Goal: Task Accomplishment & Management: Complete application form

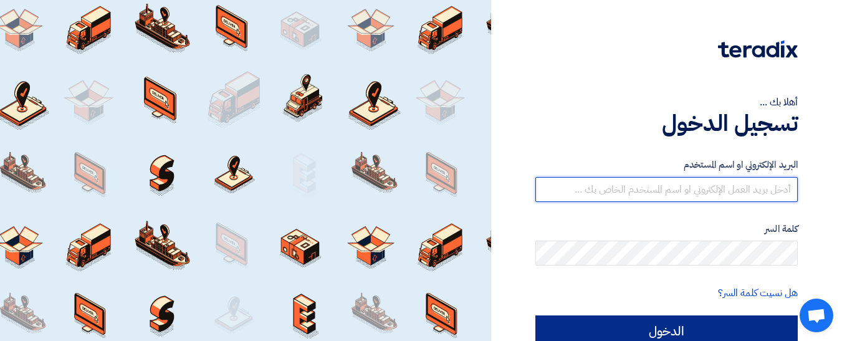
type input "[EMAIL_ADDRESS][DOMAIN_NAME]"
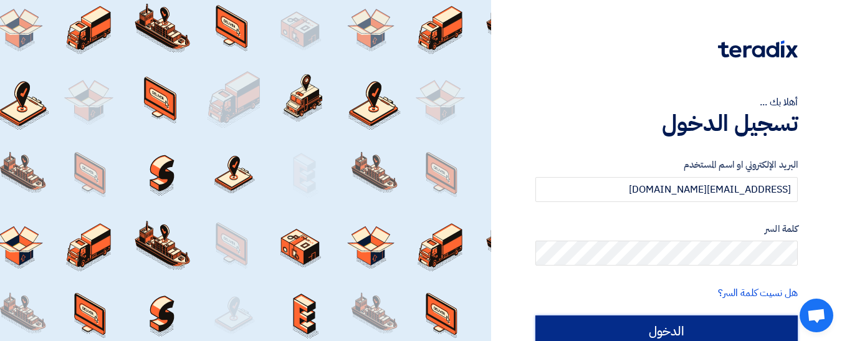
click at [661, 332] on input "الدخول" at bounding box center [666, 330] width 262 height 31
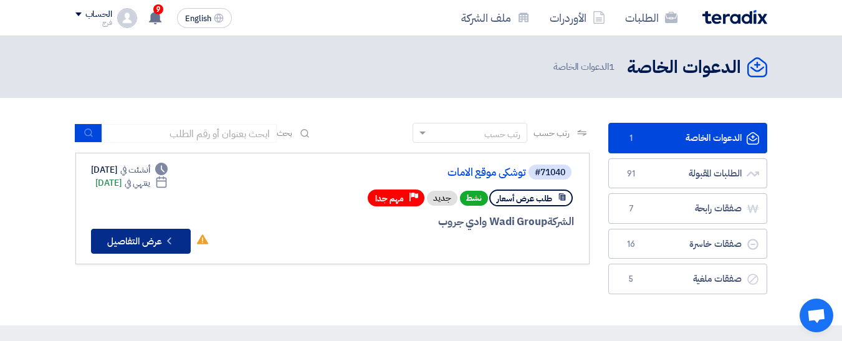
click at [126, 241] on button "Check details عرض التفاصيل" at bounding box center [141, 241] width 100 height 25
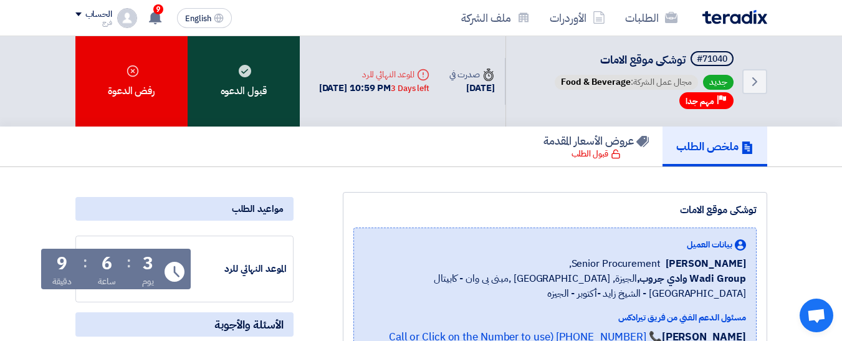
click at [233, 76] on div "قبول الدعوه" at bounding box center [244, 81] width 112 height 90
click at [242, 78] on div "قبول الدعوه" at bounding box center [244, 81] width 112 height 90
click at [236, 69] on div "قبول الدعوه" at bounding box center [244, 81] width 112 height 90
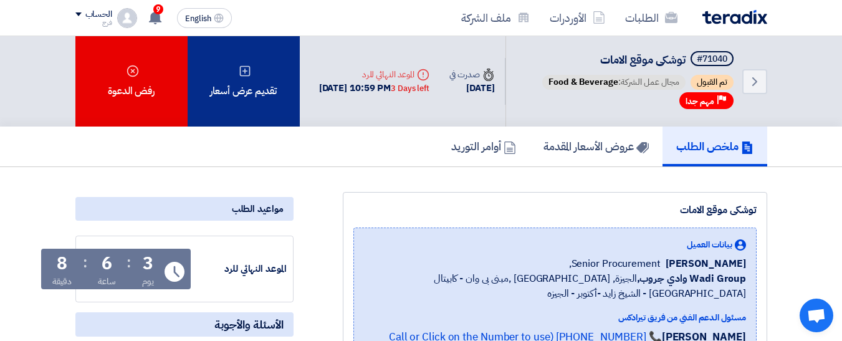
click at [248, 102] on div "تقديم عرض أسعار" at bounding box center [244, 81] width 112 height 90
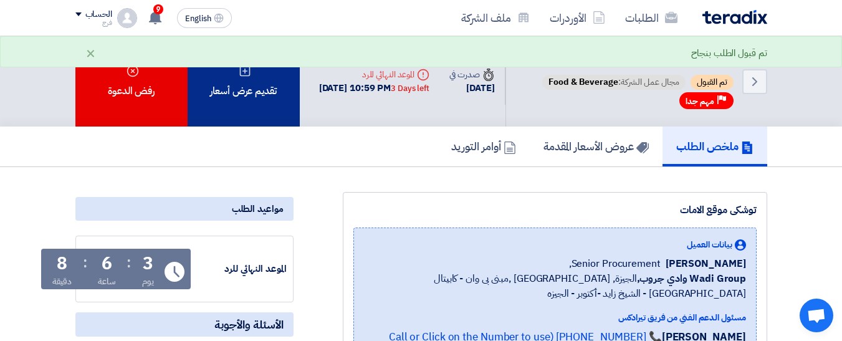
click at [248, 96] on div "تقديم عرض أسعار" at bounding box center [244, 81] width 112 height 90
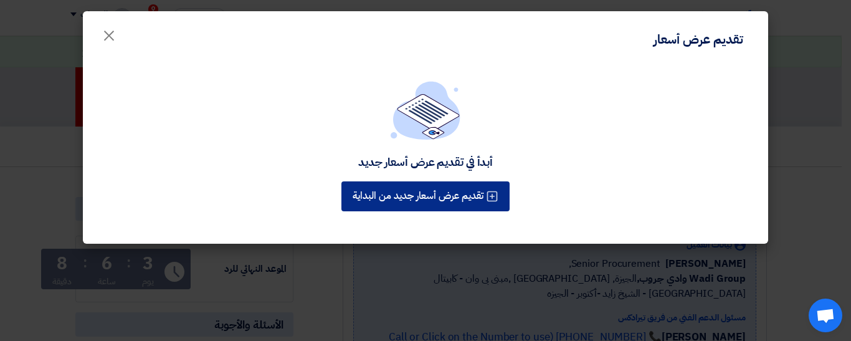
click at [445, 196] on button "تقديم عرض أسعار جديد من البداية" at bounding box center [426, 196] width 168 height 30
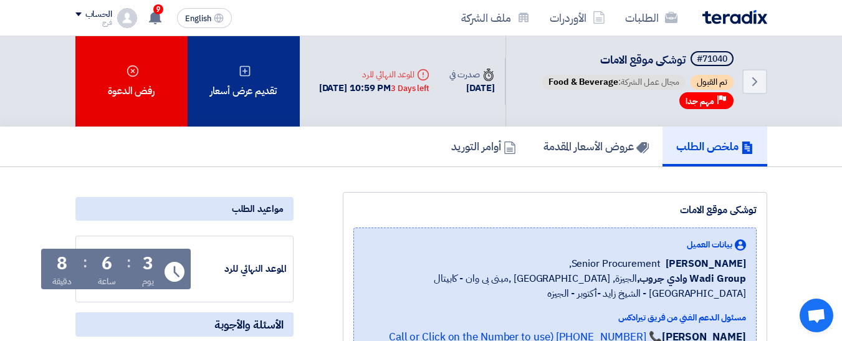
click at [255, 92] on div "تقديم عرض أسعار" at bounding box center [244, 81] width 112 height 90
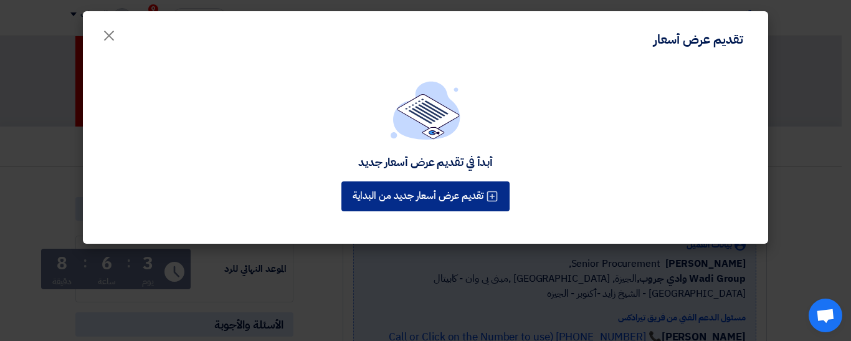
click at [470, 193] on button "تقديم عرض أسعار جديد من البداية" at bounding box center [426, 196] width 168 height 30
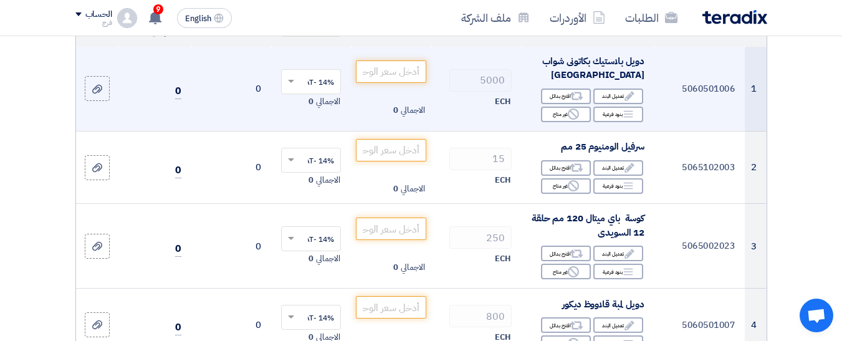
scroll to position [125, 0]
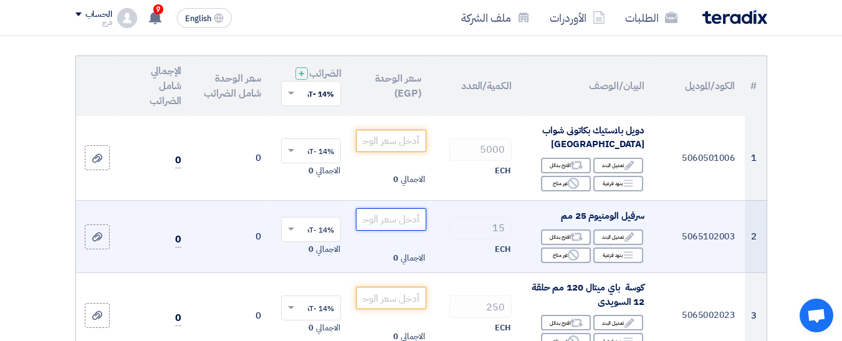
click at [406, 231] on input "number" at bounding box center [391, 219] width 70 height 22
type input "-1"
click at [414, 229] on input "-1" at bounding box center [391, 219] width 70 height 22
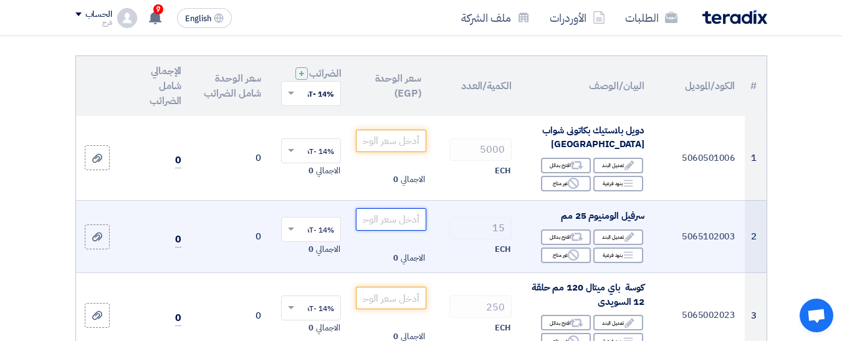
click at [413, 229] on input "number" at bounding box center [391, 219] width 70 height 22
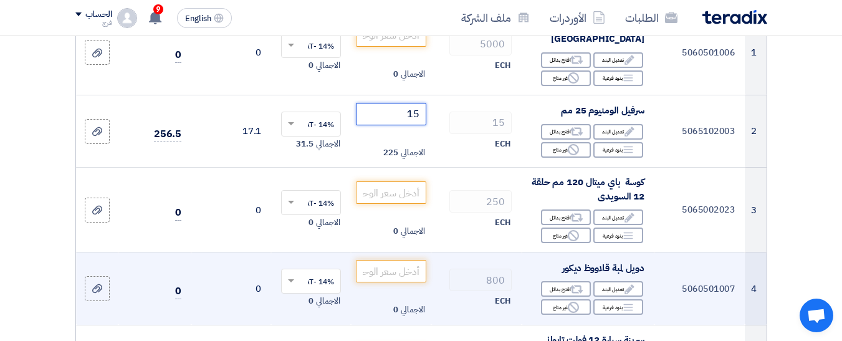
scroll to position [249, 0]
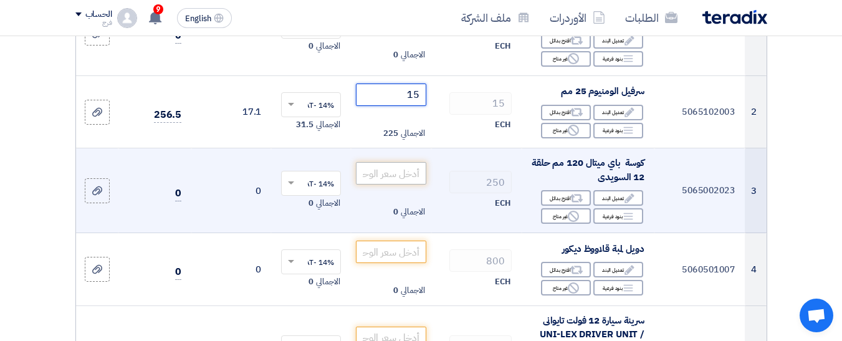
type input "15"
click at [398, 184] on input "number" at bounding box center [391, 173] width 70 height 22
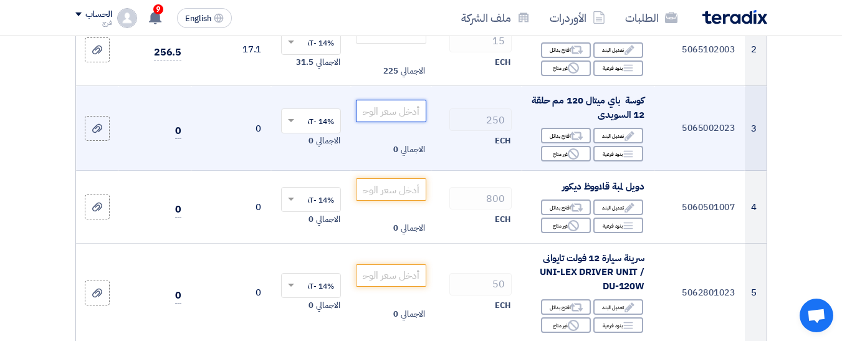
click at [418, 122] on input "number" at bounding box center [391, 111] width 70 height 22
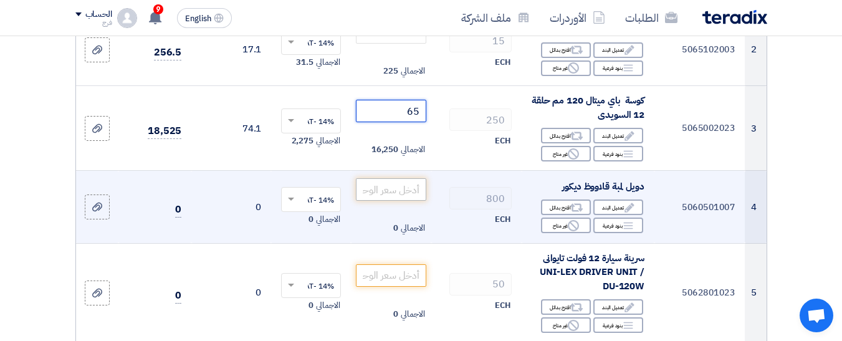
type input "65"
click at [388, 195] on input "number" at bounding box center [391, 189] width 70 height 22
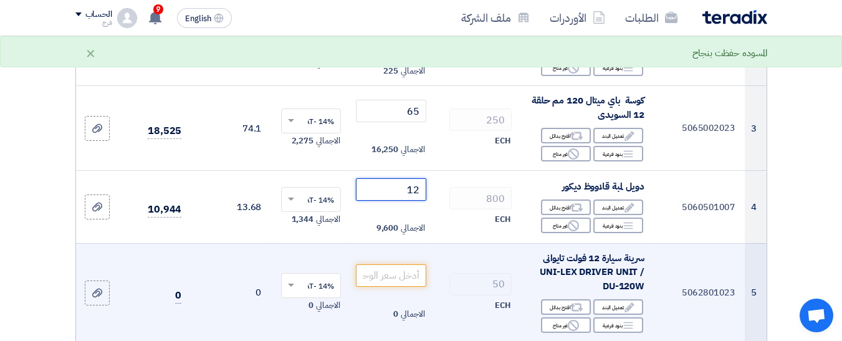
type input "12"
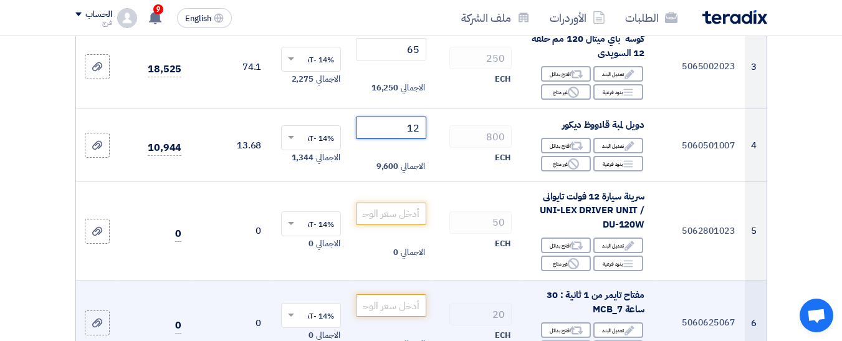
scroll to position [374, 0]
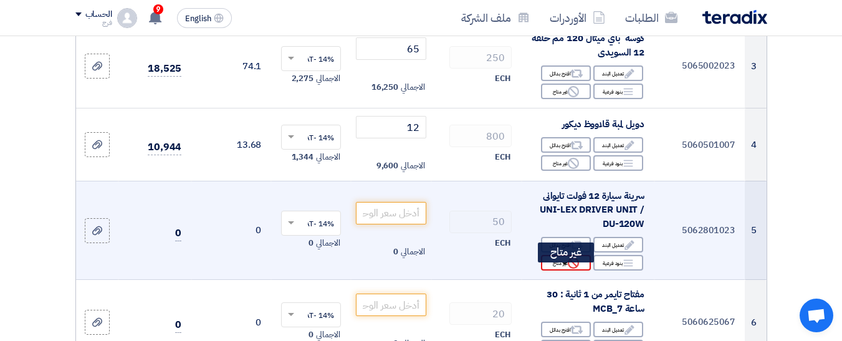
click at [552, 270] on div "Reject غير متاح" at bounding box center [566, 263] width 50 height 16
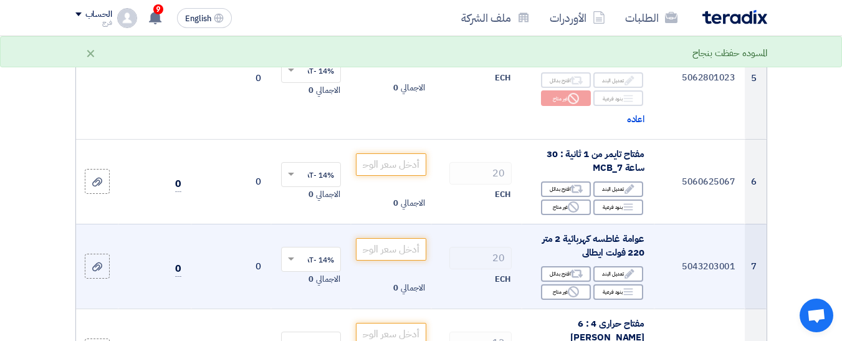
scroll to position [561, 0]
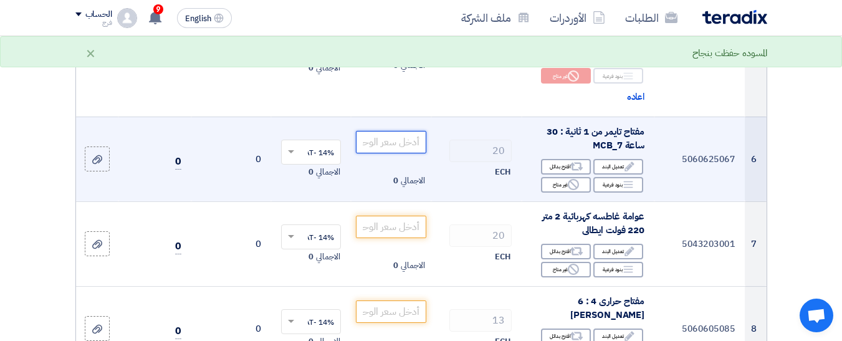
click at [402, 153] on input "number" at bounding box center [391, 142] width 70 height 22
type input "1150"
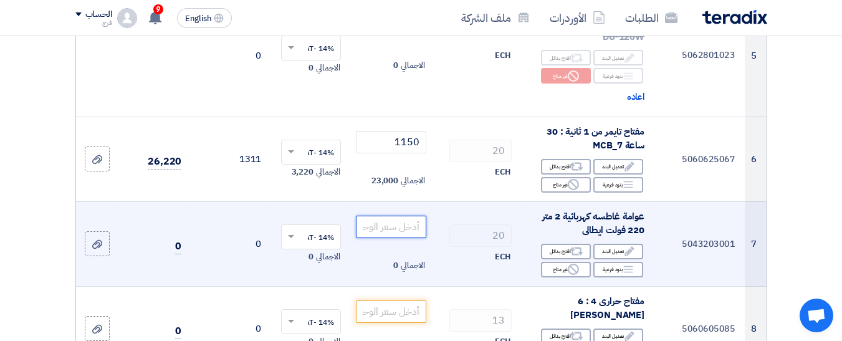
click at [389, 231] on input "number" at bounding box center [391, 227] width 70 height 22
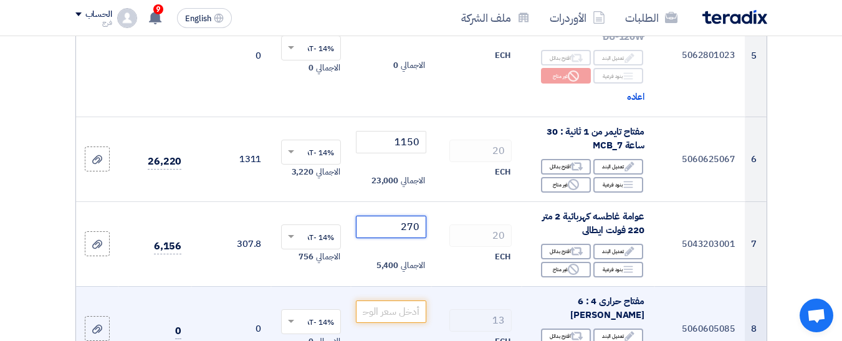
scroll to position [623, 0]
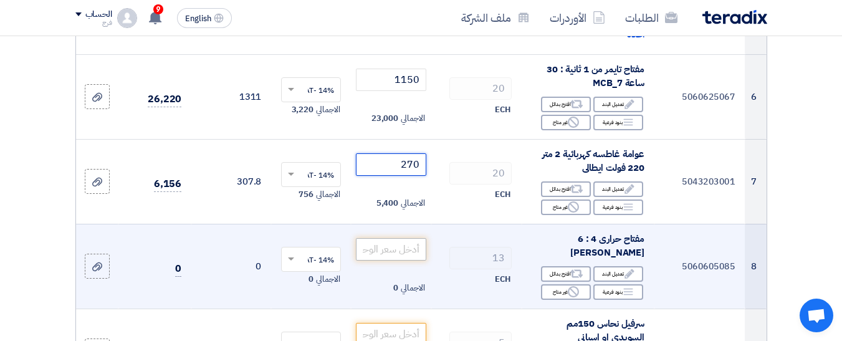
type input "270"
click at [398, 260] on input "number" at bounding box center [391, 249] width 70 height 22
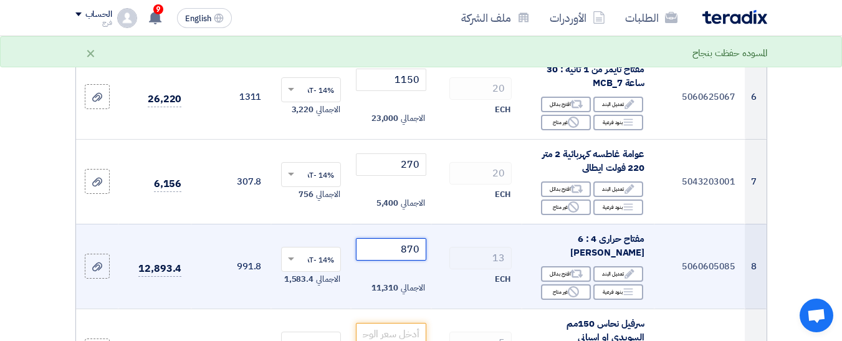
scroll to position [685, 0]
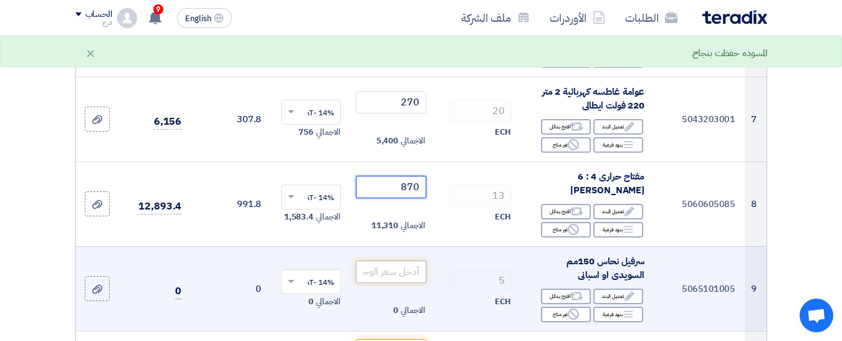
type input "870"
click at [398, 282] on input "number" at bounding box center [391, 271] width 70 height 22
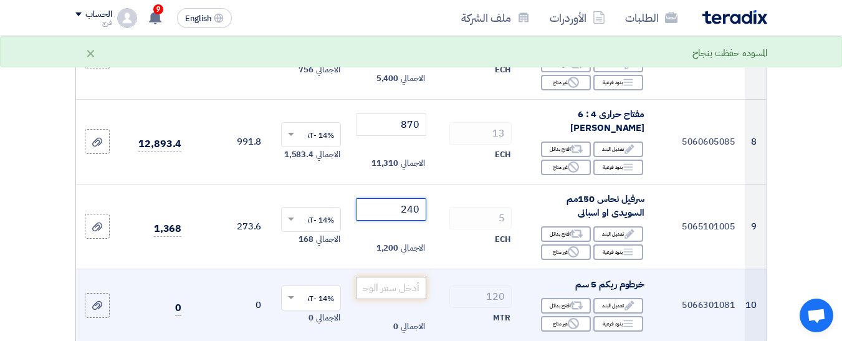
type input "240"
click at [399, 299] on input "number" at bounding box center [391, 288] width 70 height 22
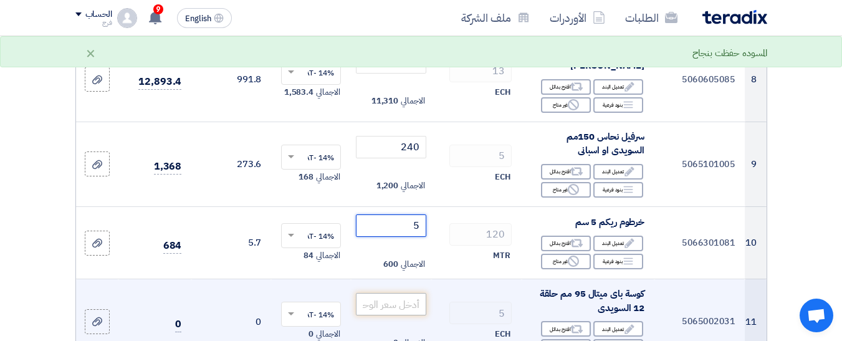
type input "5"
click at [389, 315] on input "number" at bounding box center [391, 304] width 70 height 22
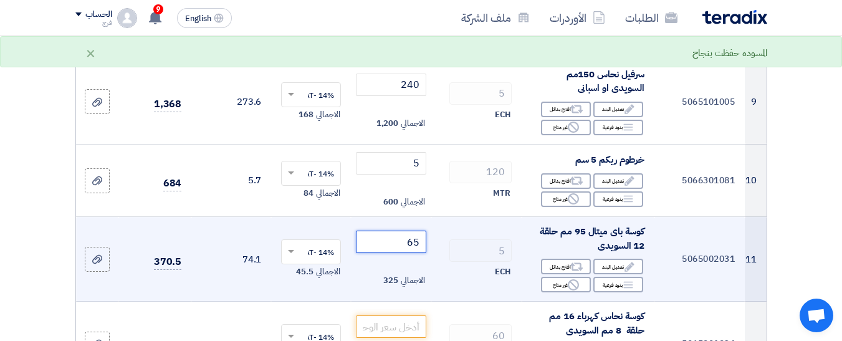
scroll to position [935, 0]
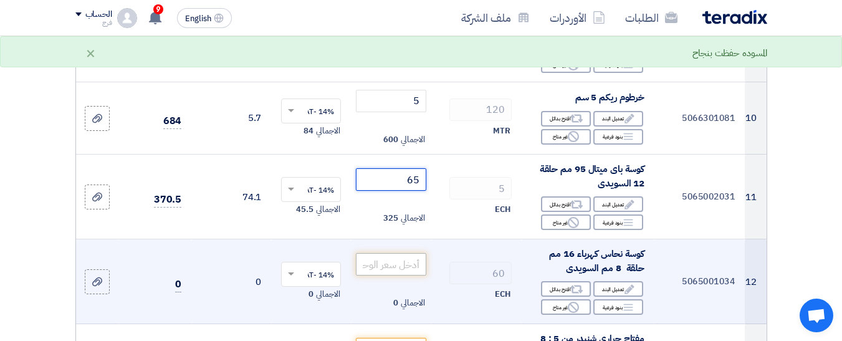
type input "65"
click at [406, 275] on input "number" at bounding box center [391, 264] width 70 height 22
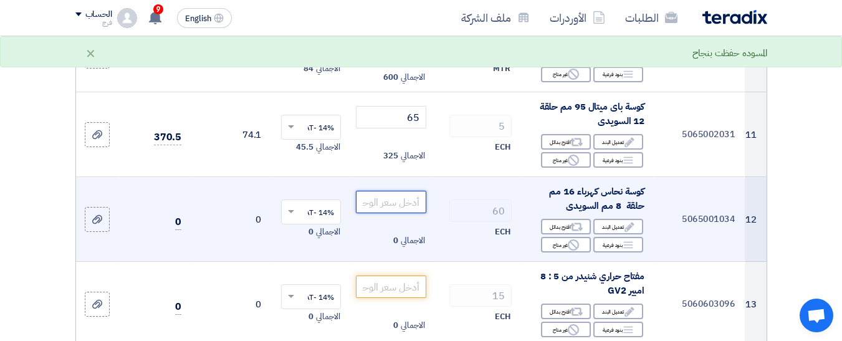
click at [407, 212] on input "number" at bounding box center [391, 202] width 70 height 22
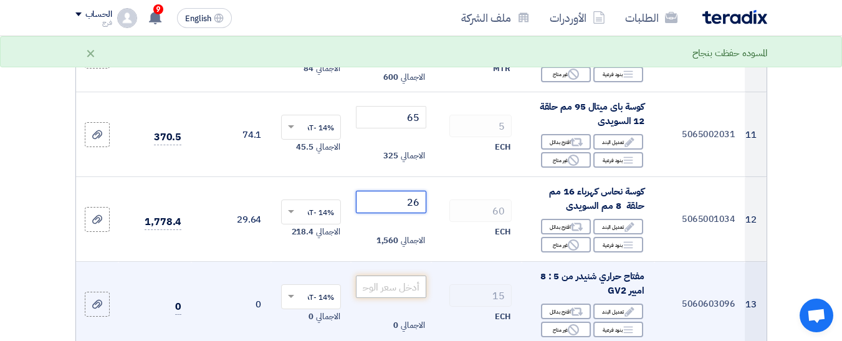
type input "26"
click at [401, 298] on input "number" at bounding box center [391, 286] width 70 height 22
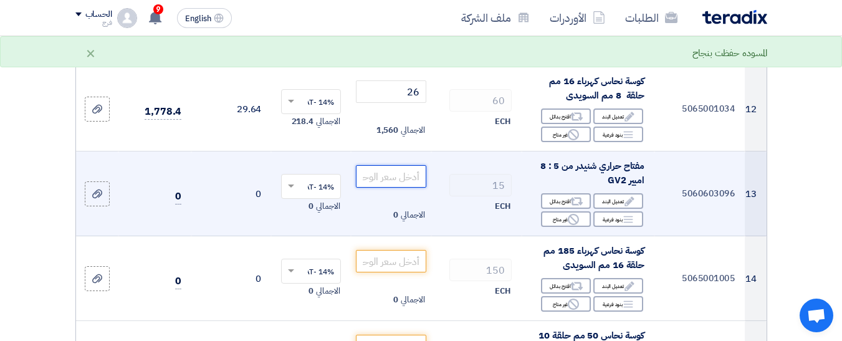
scroll to position [1122, 0]
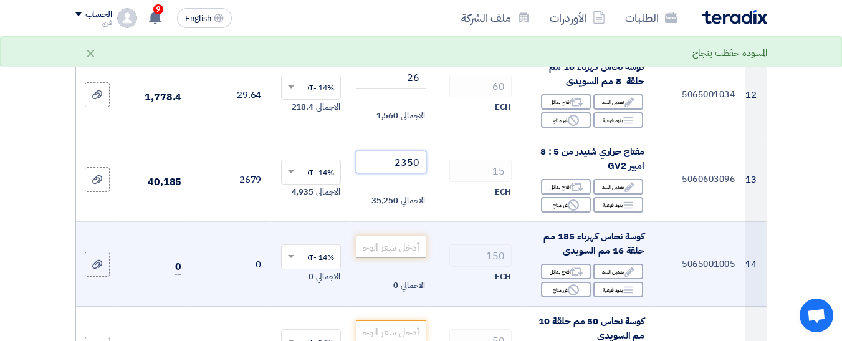
type input "2350"
click at [398, 258] on input "number" at bounding box center [391, 247] width 70 height 22
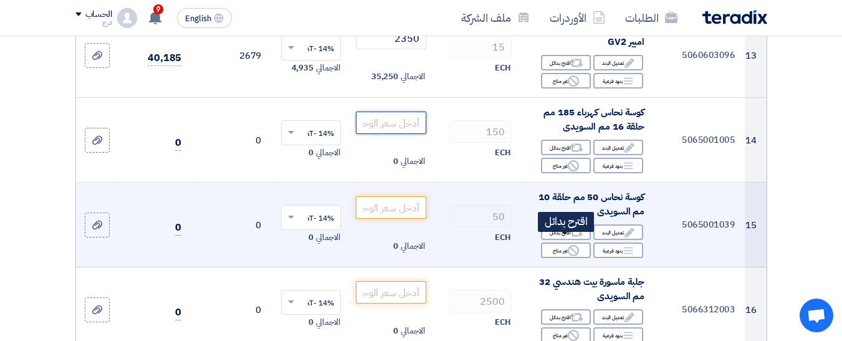
scroll to position [1246, 0]
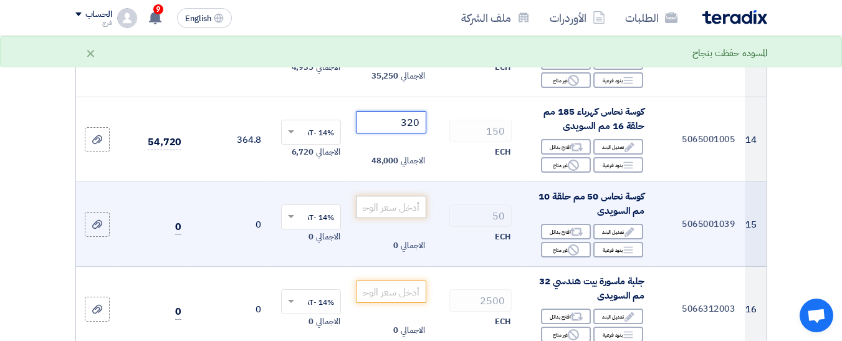
type input "320"
click at [393, 212] on input "number" at bounding box center [391, 207] width 70 height 22
click at [405, 218] on input "number" at bounding box center [391, 207] width 70 height 22
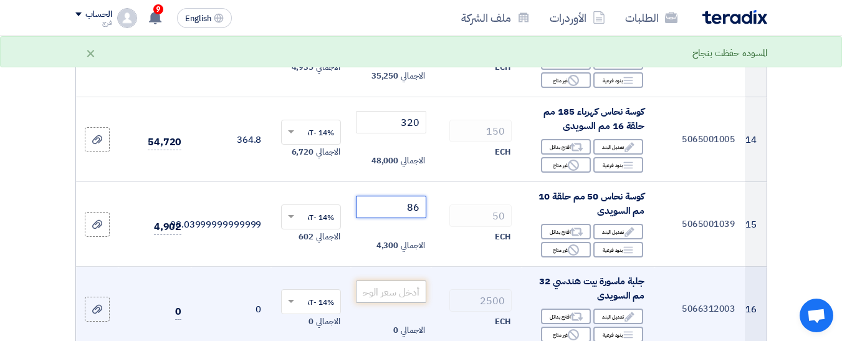
type input "86"
click at [403, 299] on input "number" at bounding box center [391, 291] width 70 height 22
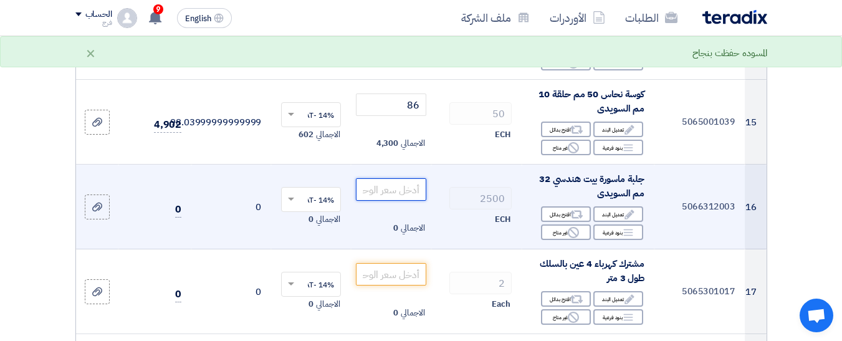
scroll to position [1371, 0]
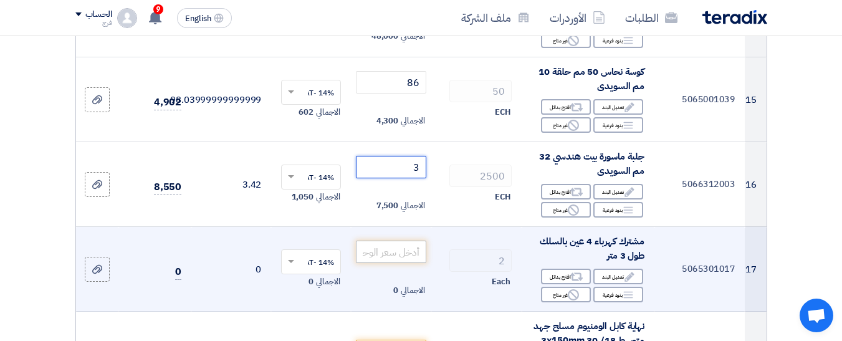
type input "3"
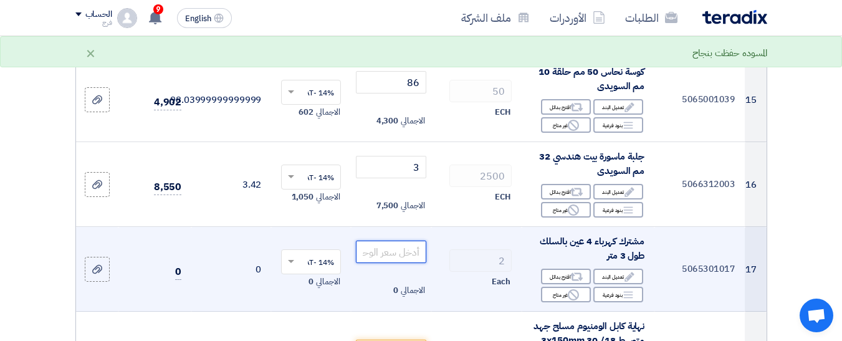
click at [401, 263] on input "number" at bounding box center [391, 252] width 70 height 22
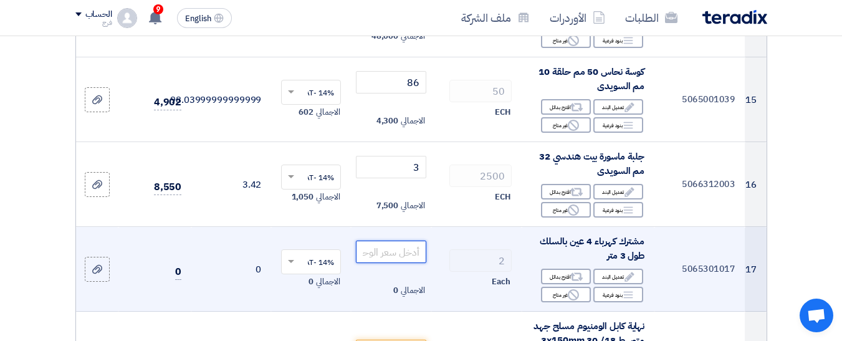
scroll to position [1433, 0]
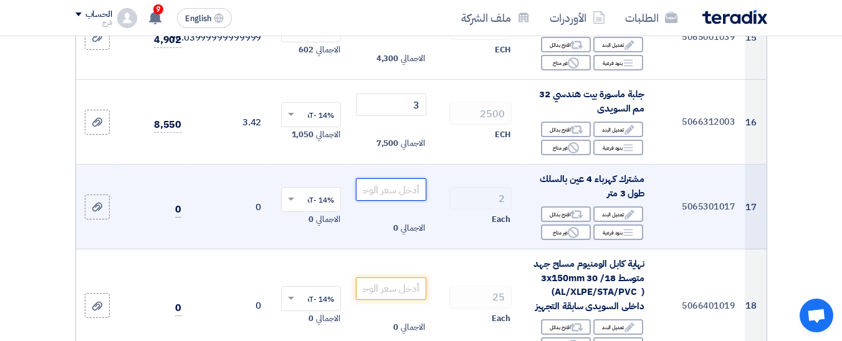
click at [400, 201] on input "number" at bounding box center [391, 189] width 70 height 22
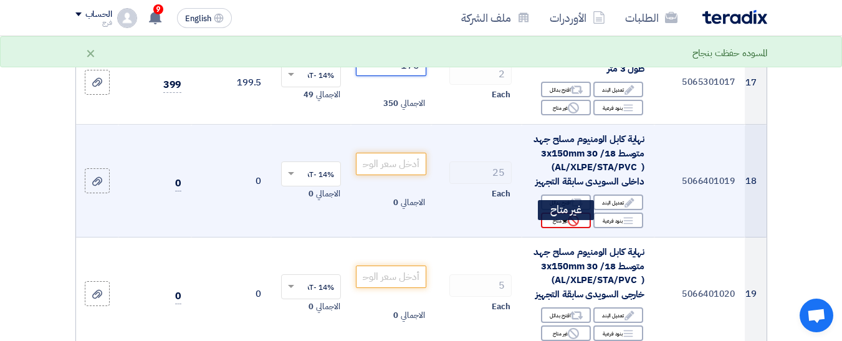
scroll to position [1620, 0]
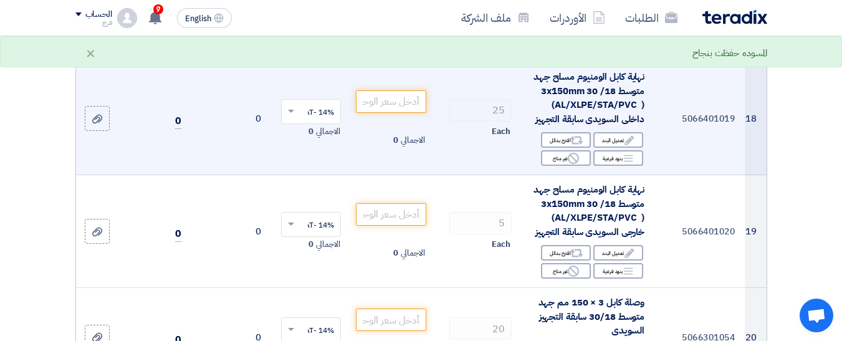
type input "175"
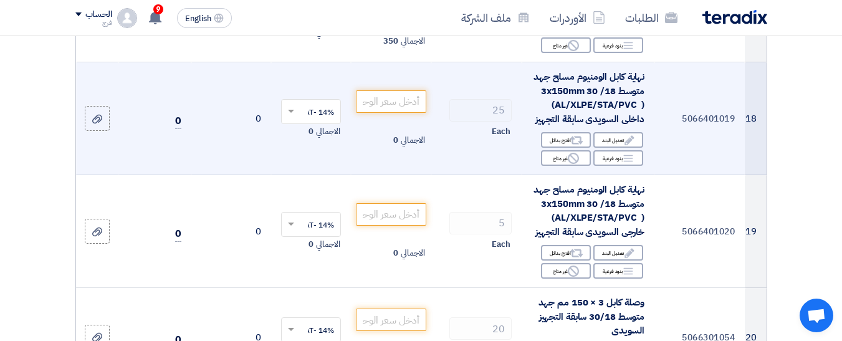
drag, startPoint x: 530, startPoint y: 131, endPoint x: 656, endPoint y: 92, distance: 132.3
click at [656, 92] on tr "18 5066401019 نهاية كابل الومنيوم مسلح جهد متوسط 18/ 30 3x150mm (AL/XLPE/STA/PV…" at bounding box center [421, 118] width 690 height 113
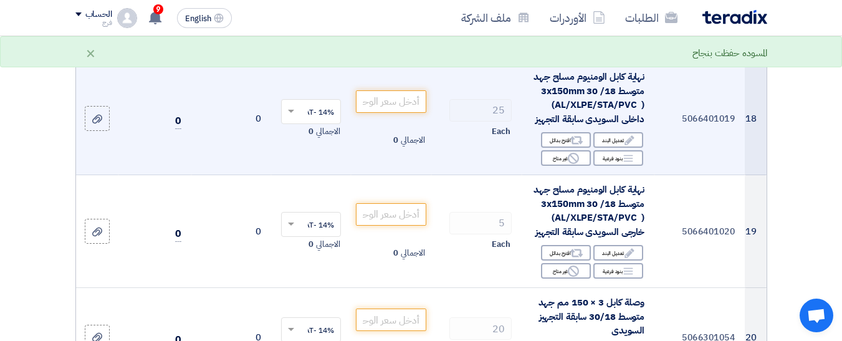
copy tr "نهاية كابل الومنيوم مسلح جهد متوسط 18/ 30 3x150mm (AL/XLPE/STA/PVC ) داخلى السو…"
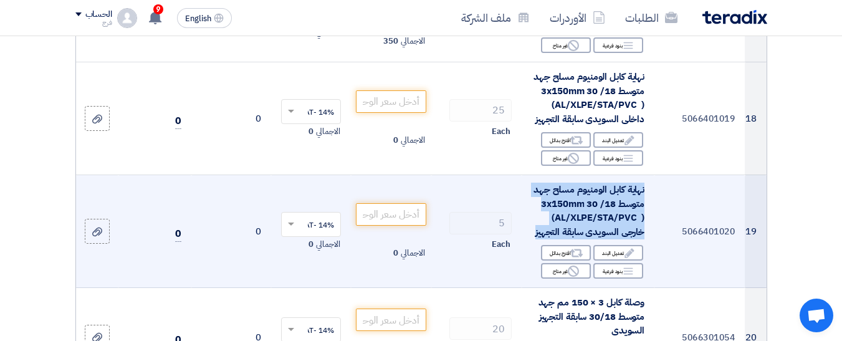
drag, startPoint x: 533, startPoint y: 246, endPoint x: 645, endPoint y: 195, distance: 122.4
click at [645, 195] on td "نهاية كابل الومنيوم مسلح جهد متوسط 18/ 30 3x150mm (AL/XLPE/STA/PVC ) خارجى السو…" at bounding box center [588, 231] width 133 height 113
copy span "نهاية كابل الومنيوم مسلح جهد متوسط 18/ 30 3x150mm (AL/XLPE/STA/PVC ) خارجى السو…"
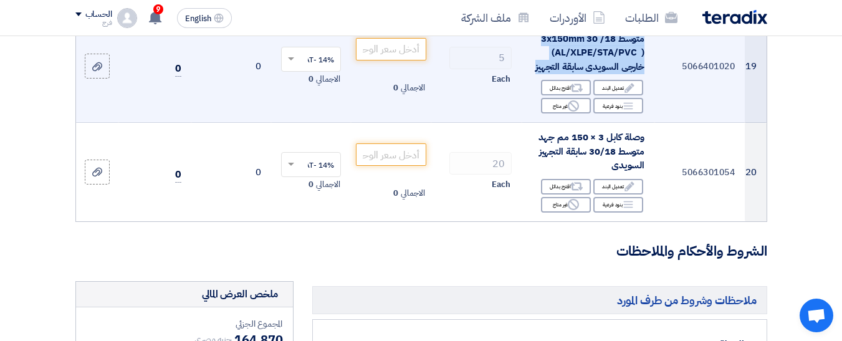
scroll to position [1807, 0]
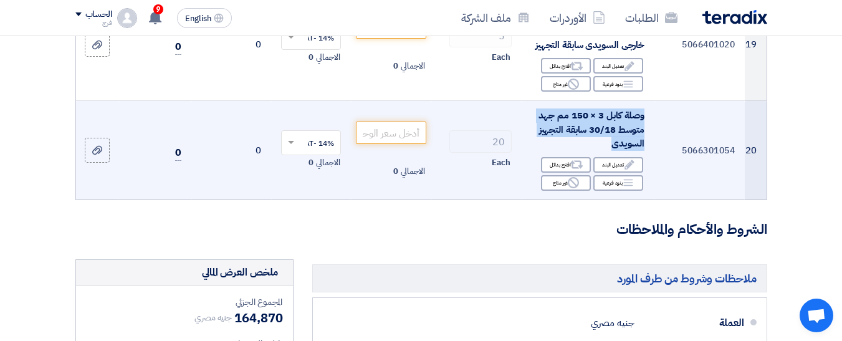
drag, startPoint x: 601, startPoint y: 156, endPoint x: 649, endPoint y: 123, distance: 57.9
click at [649, 123] on td "وصلة كابل 3 × 150 مم جهد متوسط 30/18 سابقة التجهيز السويدى Edit تعديل البند Alt…" at bounding box center [588, 150] width 133 height 98
copy span "وصلة كابل 3 × 150 مم جهد متوسط 30/18 سابقة التجهيز السويدى"
